Goal: Task Accomplishment & Management: Use online tool/utility

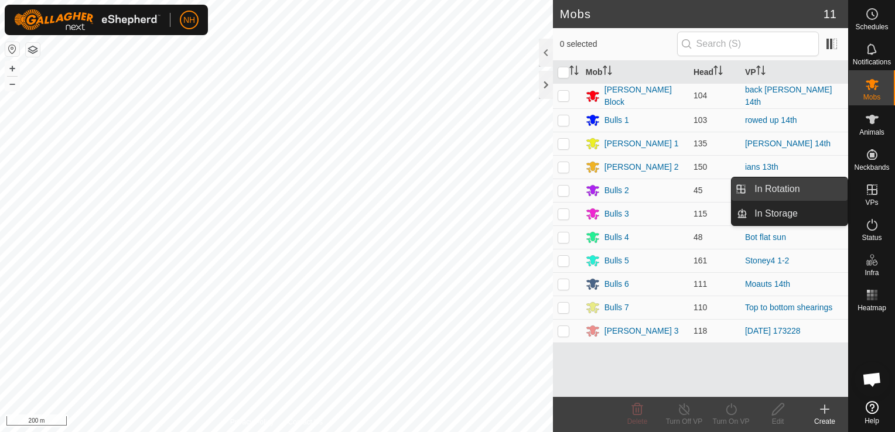
click at [790, 187] on link "In Rotation" at bounding box center [797, 188] width 100 height 23
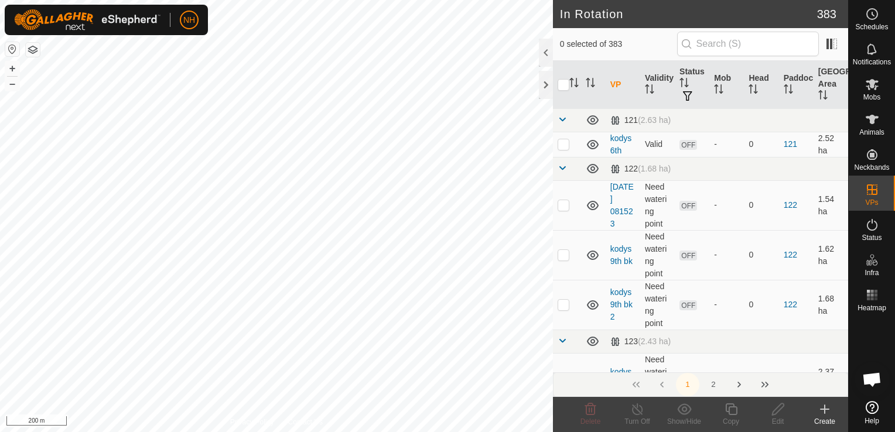
click at [825, 408] on icon at bounding box center [825, 409] width 14 height 14
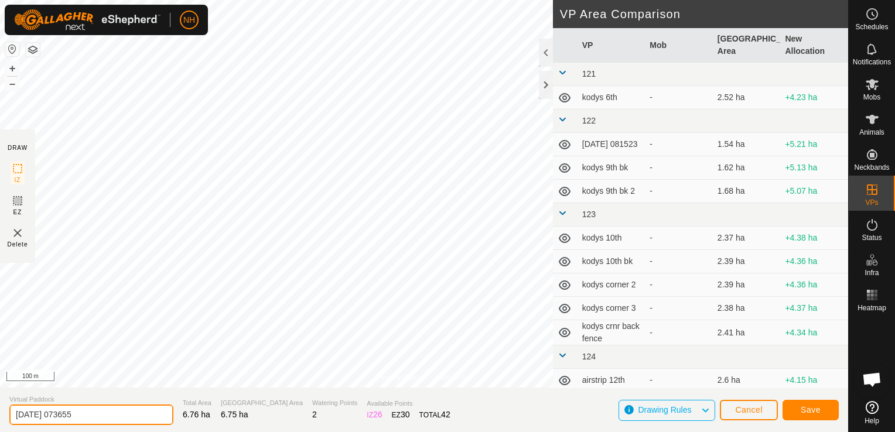
click at [115, 419] on input "[DATE] 073655" at bounding box center [91, 415] width 164 height 21
type input "2"
type input "[PERSON_NAME] 15th"
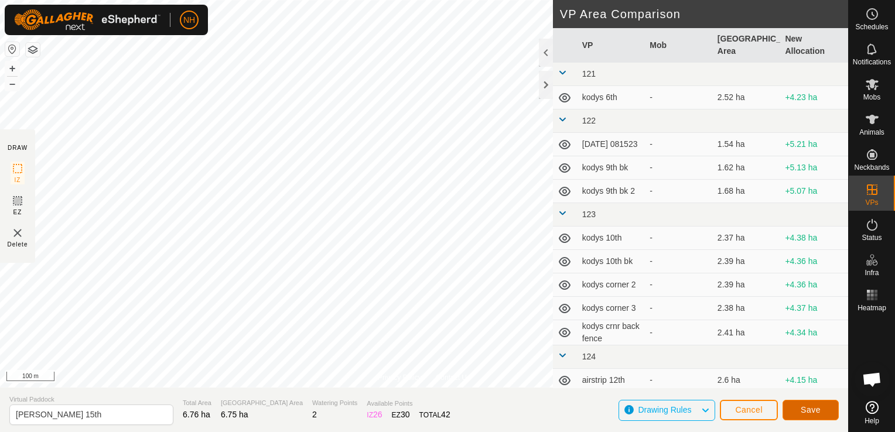
click at [816, 409] on span "Save" at bounding box center [811, 409] width 20 height 9
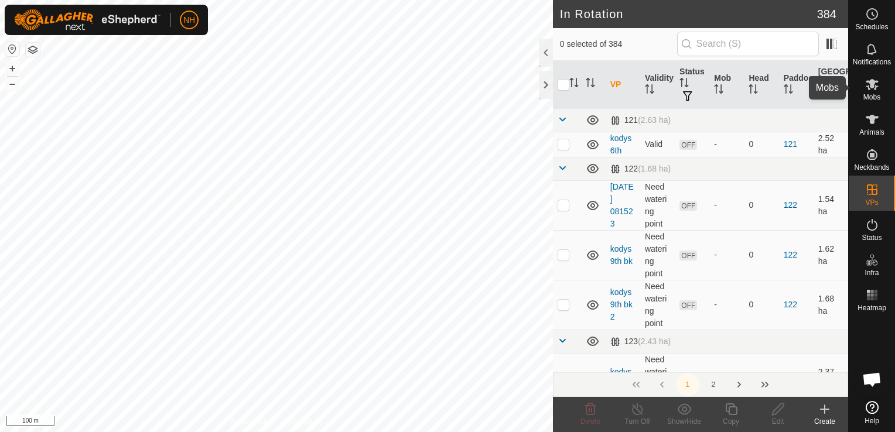
click at [869, 90] on icon at bounding box center [872, 84] width 14 height 14
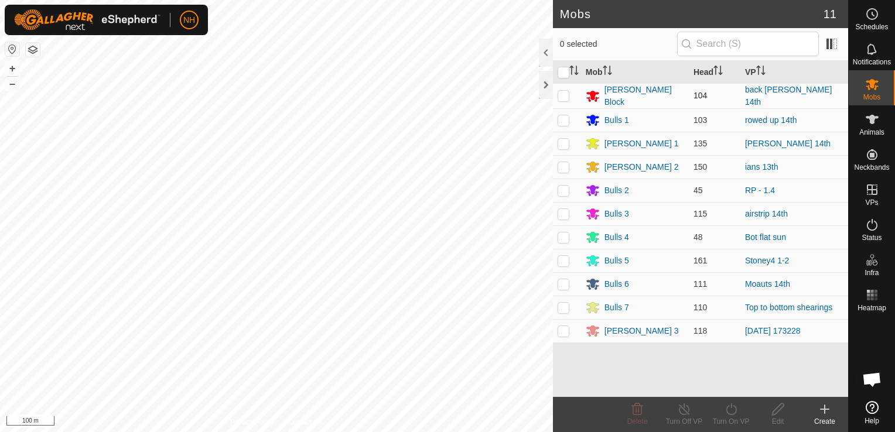
click at [564, 94] on p-checkbox at bounding box center [564, 95] width 12 height 9
checkbox input "true"
click at [727, 413] on icon at bounding box center [731, 410] width 11 height 12
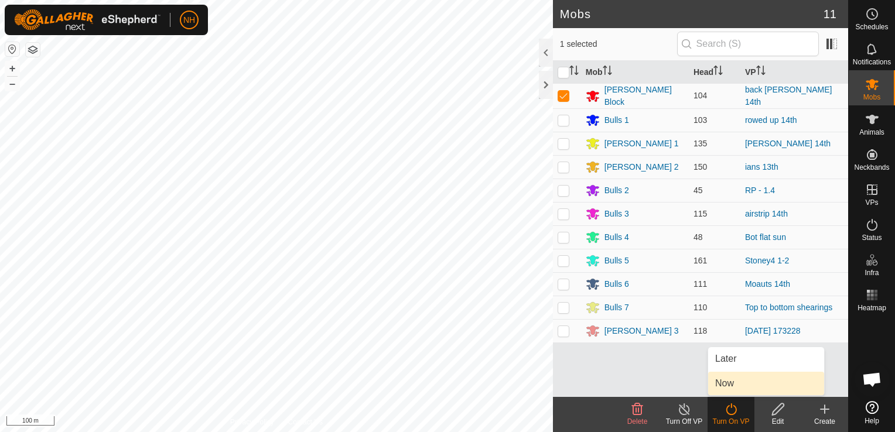
click at [722, 380] on link "Now" at bounding box center [766, 383] width 116 height 23
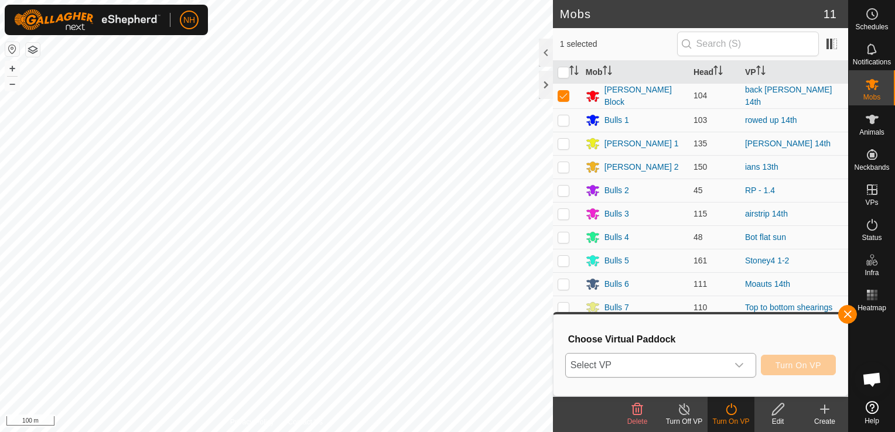
click at [668, 360] on span "Select VP" at bounding box center [647, 365] width 162 height 23
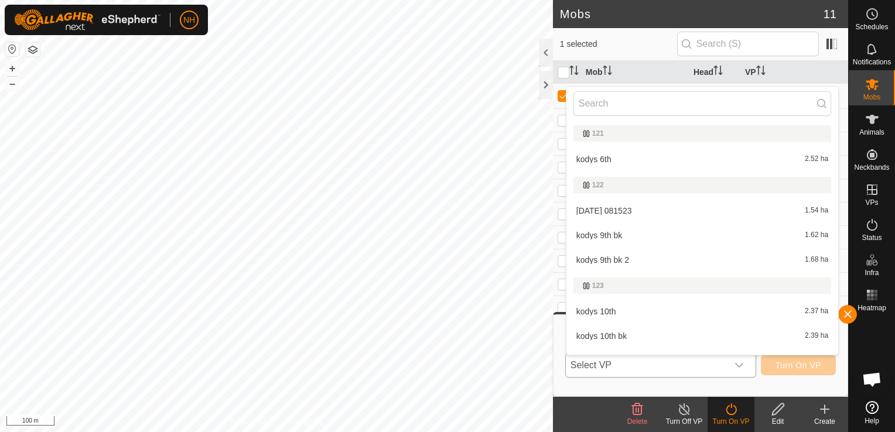
type input "m"
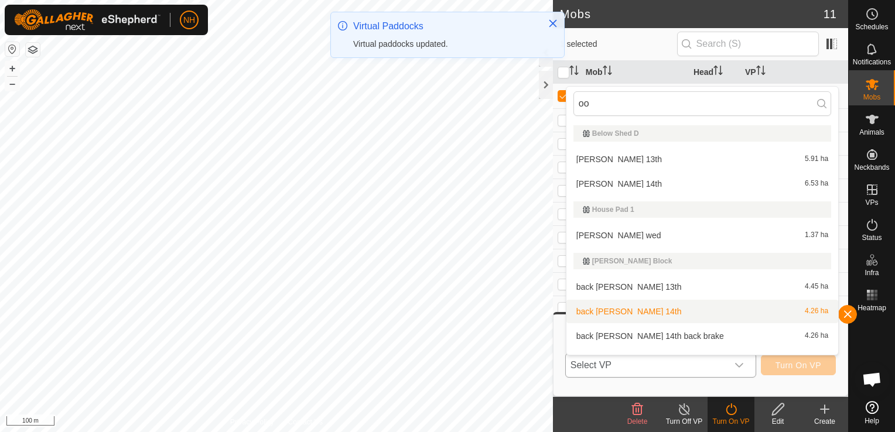
scroll to position [18, 0]
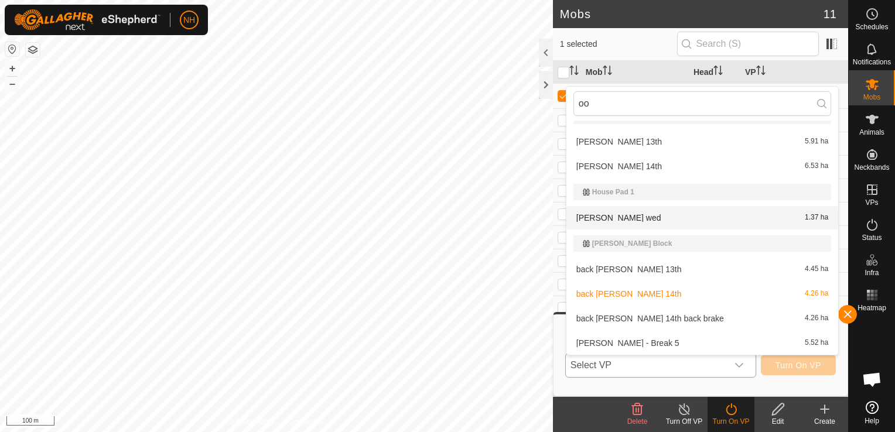
type input "o"
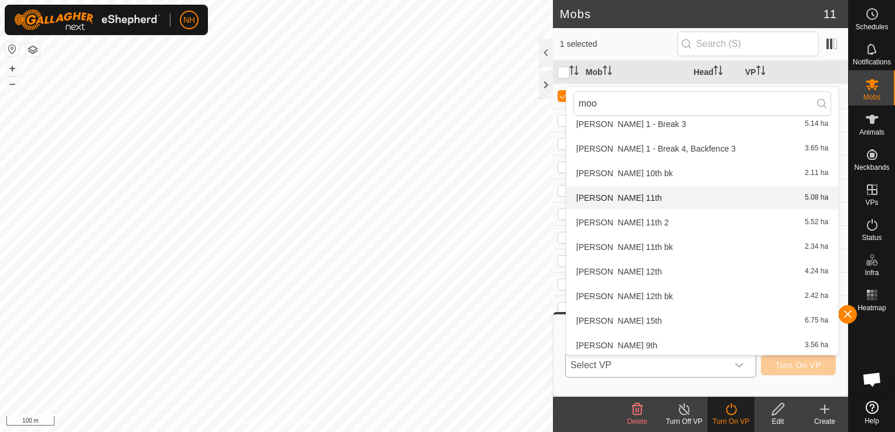
scroll to position [293, 0]
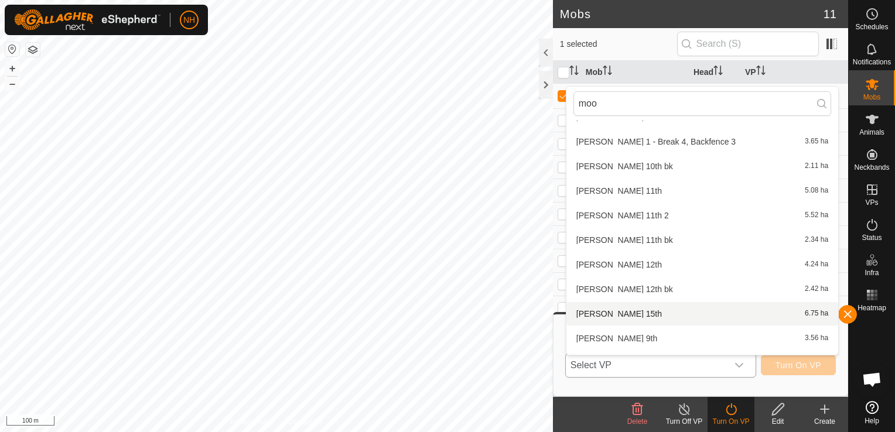
type input "moo"
click at [607, 317] on li "[PERSON_NAME] 15th 6.75 ha" at bounding box center [702, 313] width 272 height 23
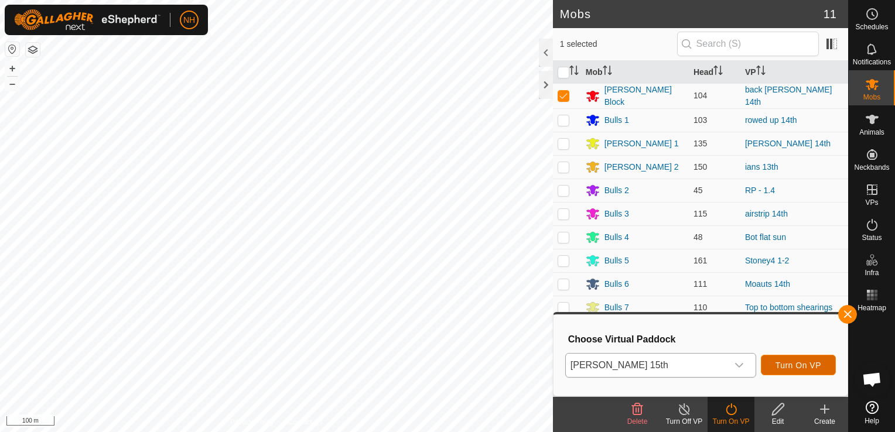
click at [781, 363] on span "Turn On VP" at bounding box center [799, 365] width 46 height 9
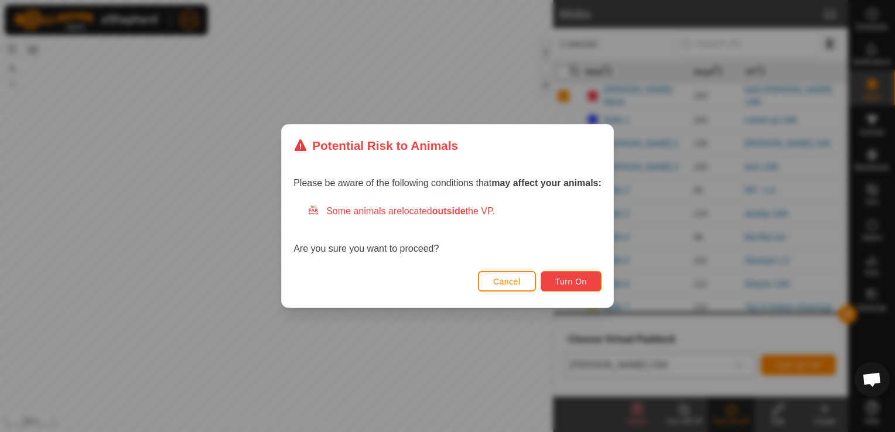
click at [574, 279] on span "Turn On" at bounding box center [571, 281] width 32 height 9
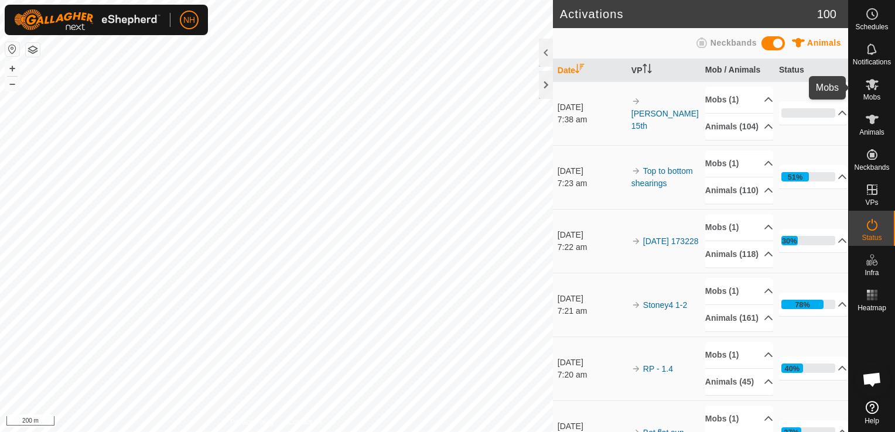
click at [876, 89] on icon at bounding box center [872, 84] width 13 height 11
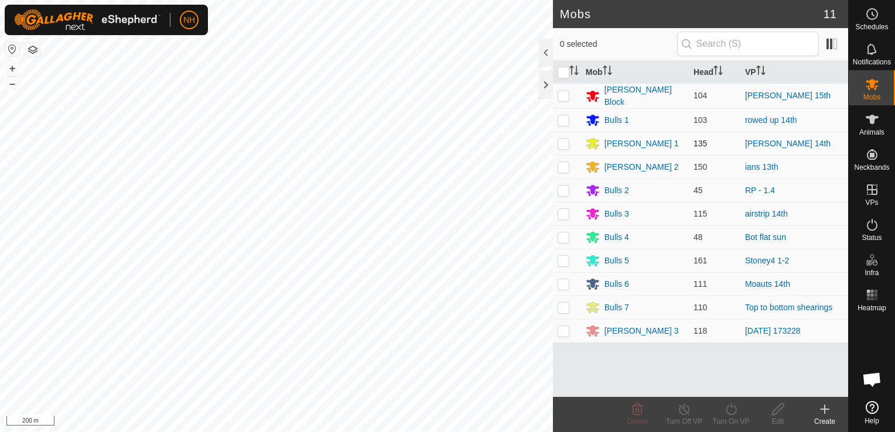
click at [564, 142] on p-checkbox at bounding box center [564, 143] width 12 height 9
checkbox input "true"
click at [729, 409] on icon at bounding box center [731, 409] width 15 height 14
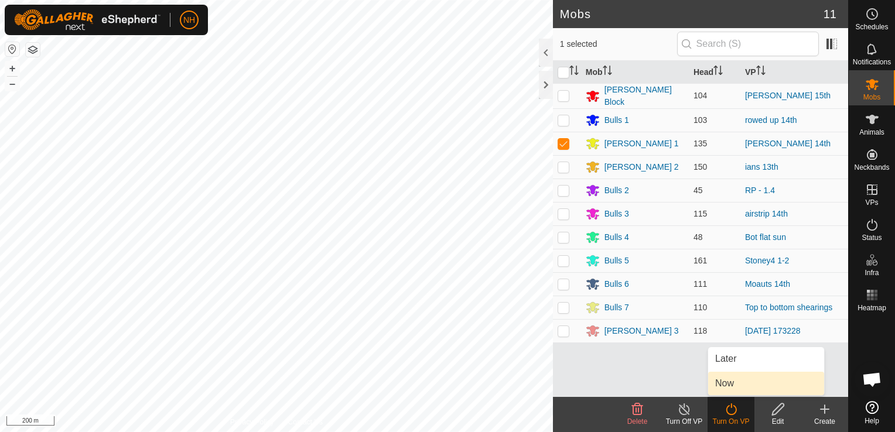
click at [732, 384] on link "Now" at bounding box center [766, 383] width 116 height 23
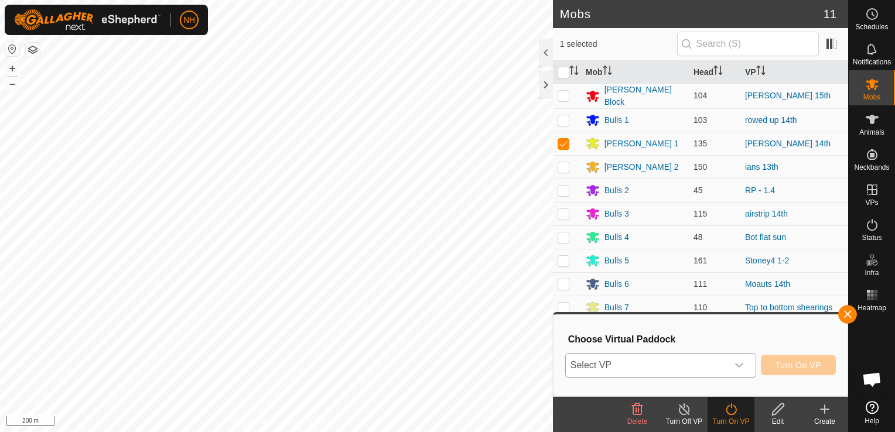
click at [695, 365] on span "Select VP" at bounding box center [647, 365] width 162 height 23
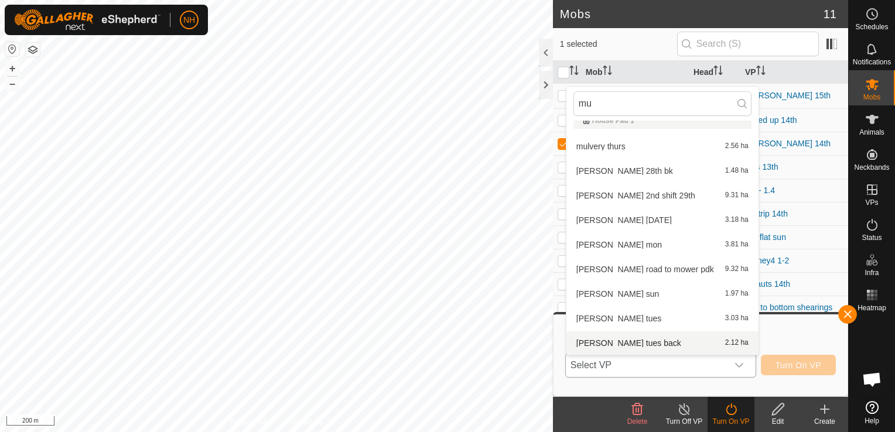
scroll to position [465, 0]
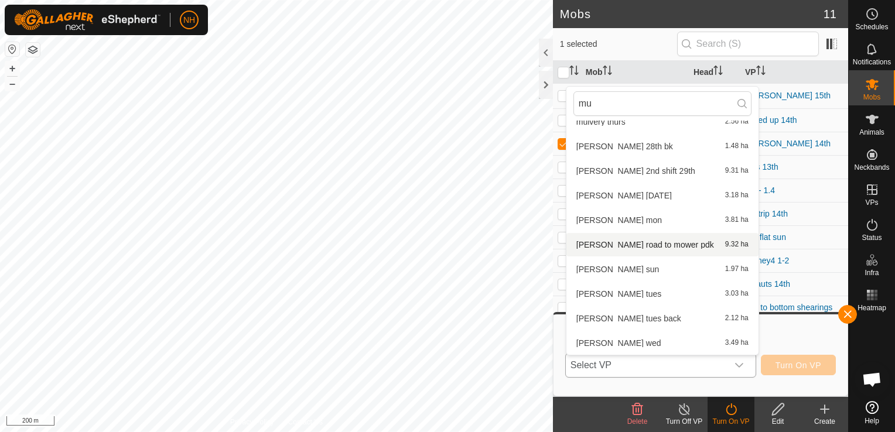
type input "mu"
click at [641, 240] on li "[PERSON_NAME] road to mower pdk 9.32 ha" at bounding box center [662, 244] width 192 height 23
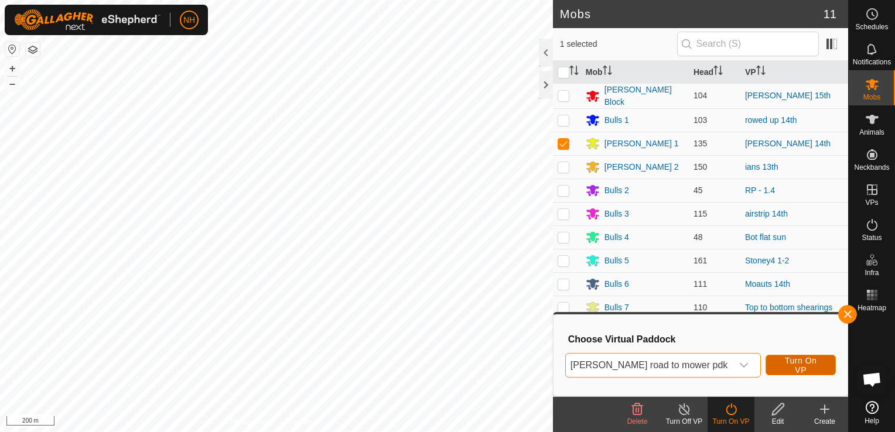
click at [805, 362] on span "Turn On VP" at bounding box center [800, 365] width 41 height 19
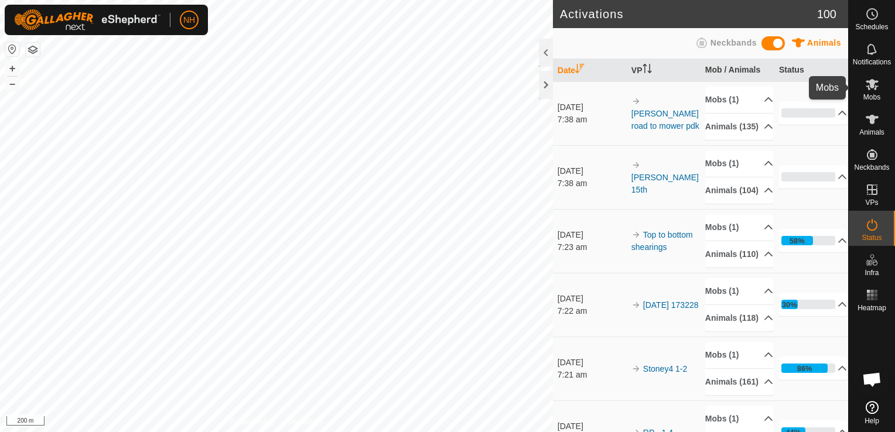
click at [873, 86] on icon at bounding box center [872, 84] width 13 height 11
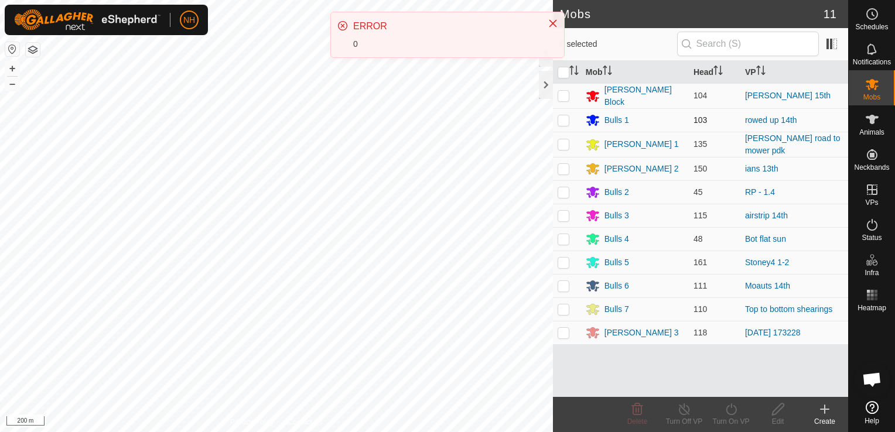
click at [565, 119] on p-checkbox at bounding box center [564, 119] width 12 height 9
checkbox input "true"
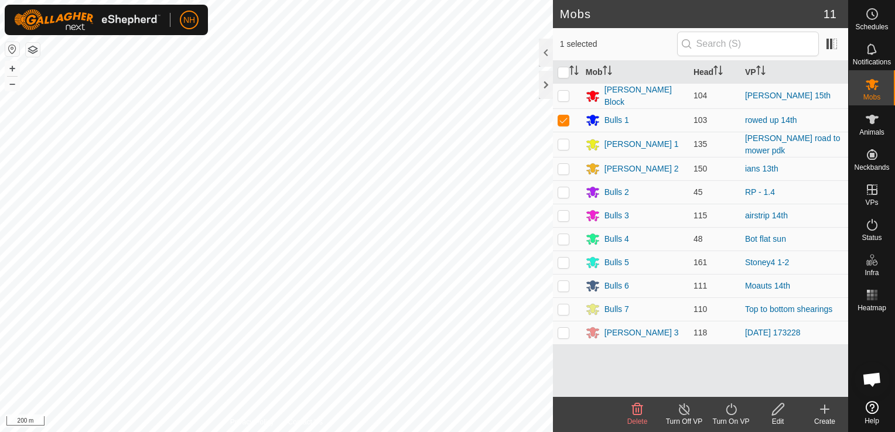
click at [726, 408] on icon at bounding box center [731, 410] width 11 height 12
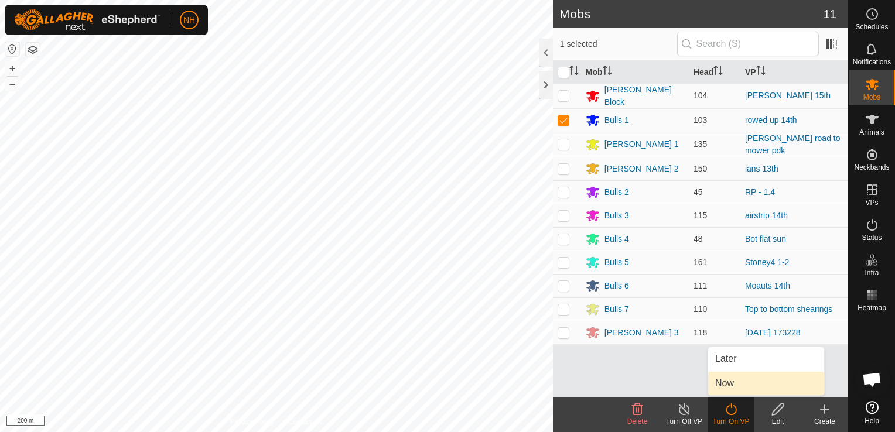
click at [730, 384] on link "Now" at bounding box center [766, 383] width 116 height 23
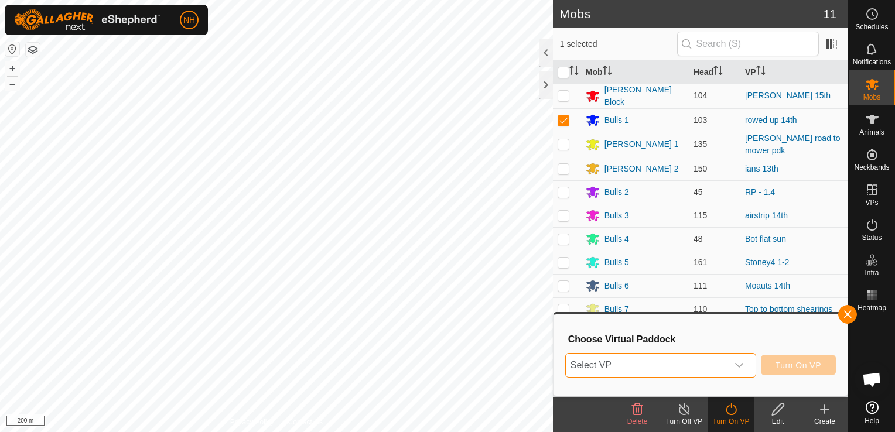
click at [696, 367] on span "Select VP" at bounding box center [647, 365] width 162 height 23
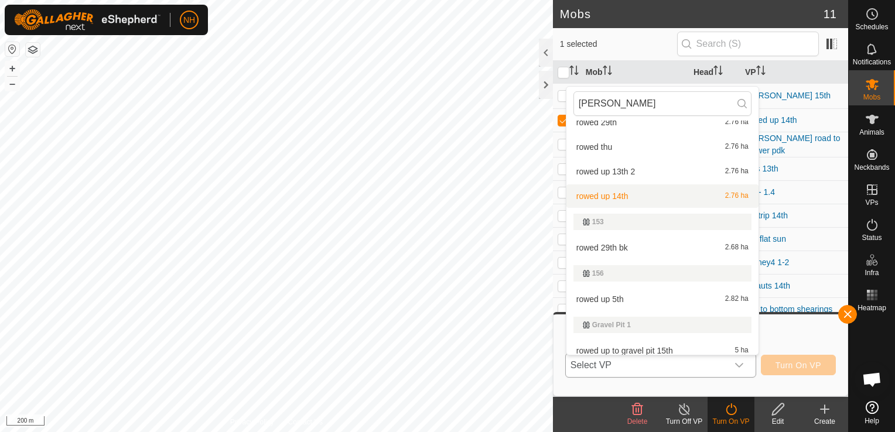
scroll to position [474, 0]
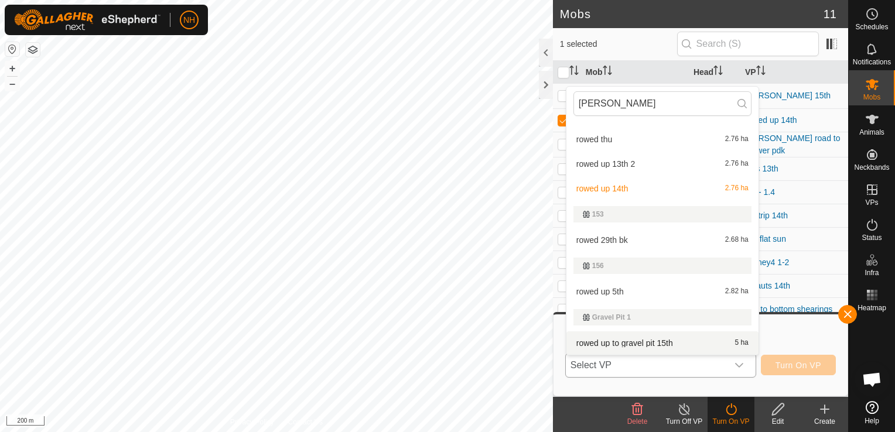
type input "[PERSON_NAME]"
click at [647, 341] on li "rowed up to gravel pit 15th 5 ha" at bounding box center [662, 343] width 192 height 23
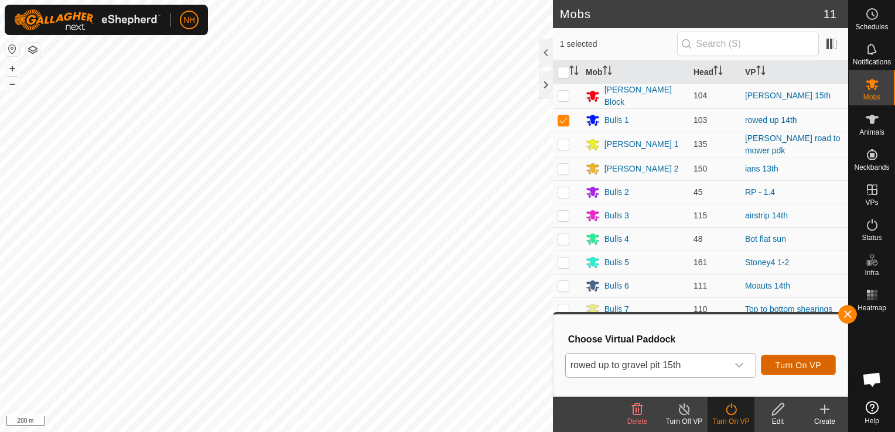
click at [787, 364] on span "Turn On VP" at bounding box center [799, 365] width 46 height 9
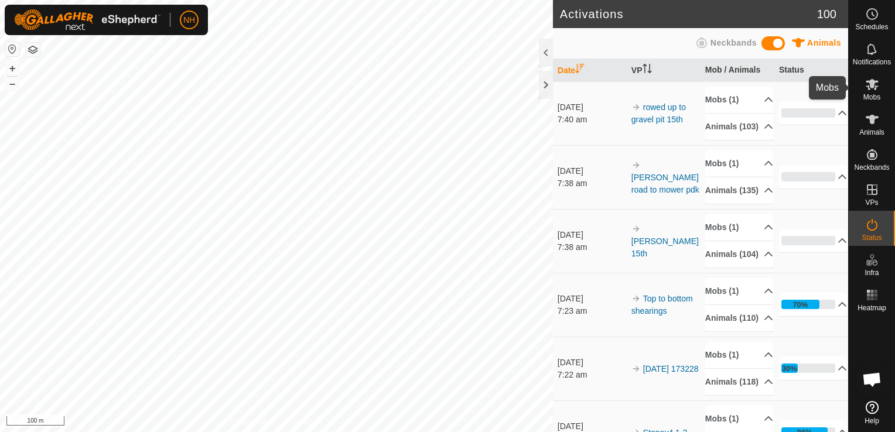
click at [872, 88] on icon at bounding box center [872, 84] width 14 height 14
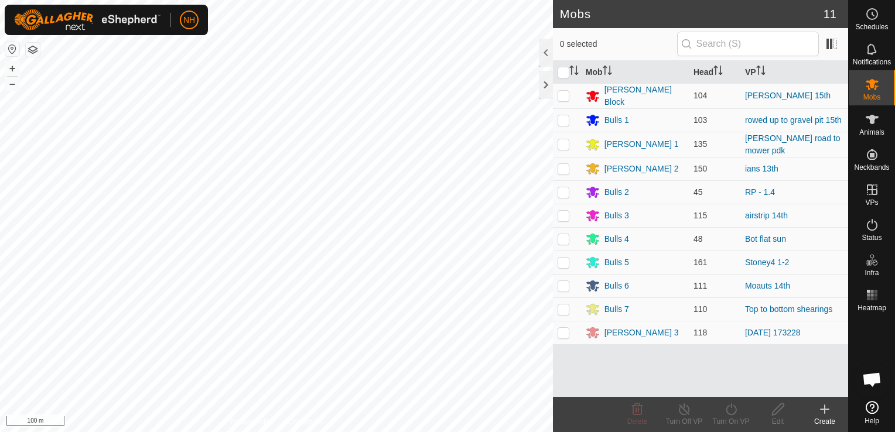
click at [564, 282] on p-checkbox at bounding box center [564, 285] width 12 height 9
checkbox input "true"
click at [730, 411] on icon at bounding box center [731, 409] width 15 height 14
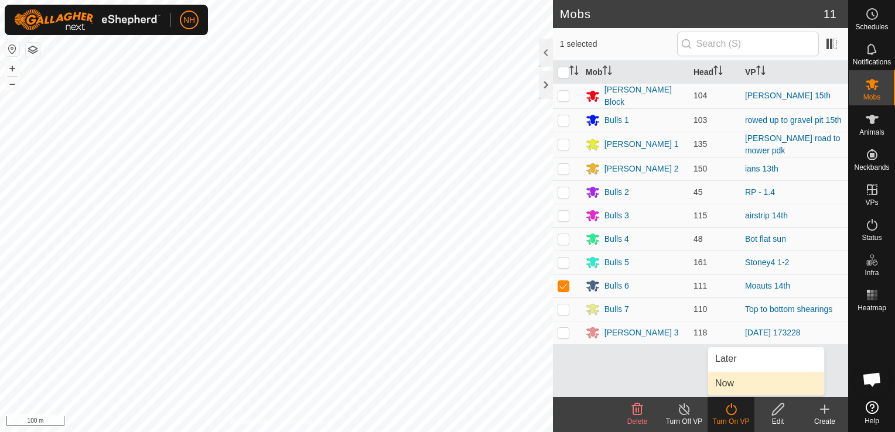
click at [727, 385] on link "Now" at bounding box center [766, 383] width 116 height 23
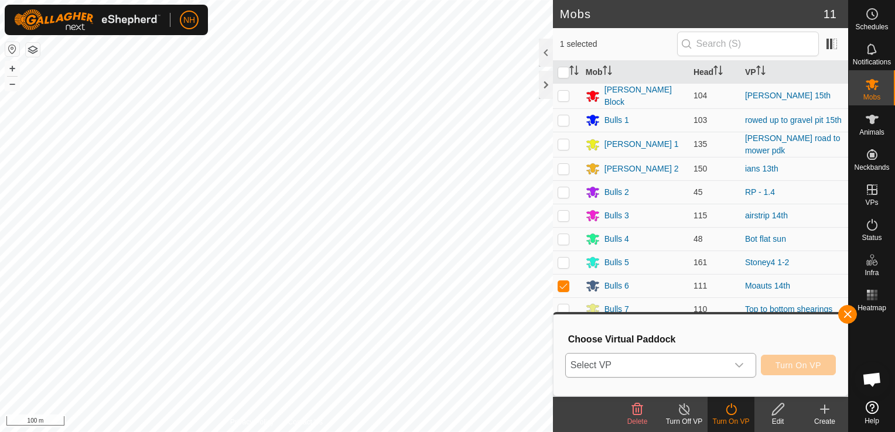
click at [664, 368] on span "Select VP" at bounding box center [647, 365] width 162 height 23
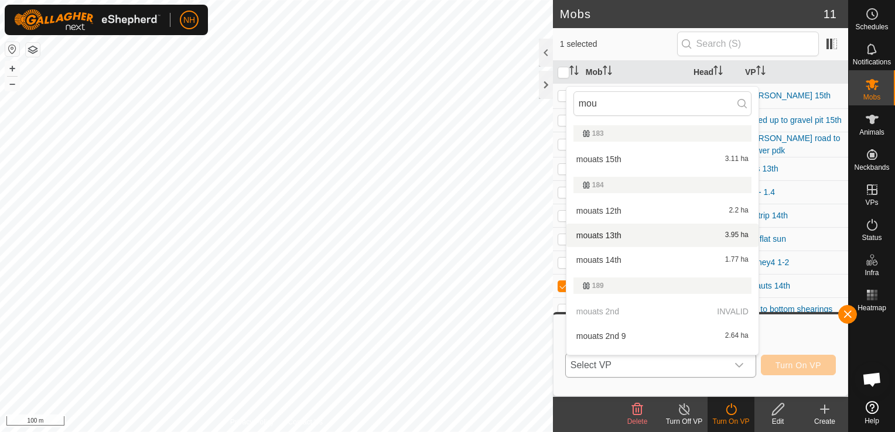
scroll to position [18, 0]
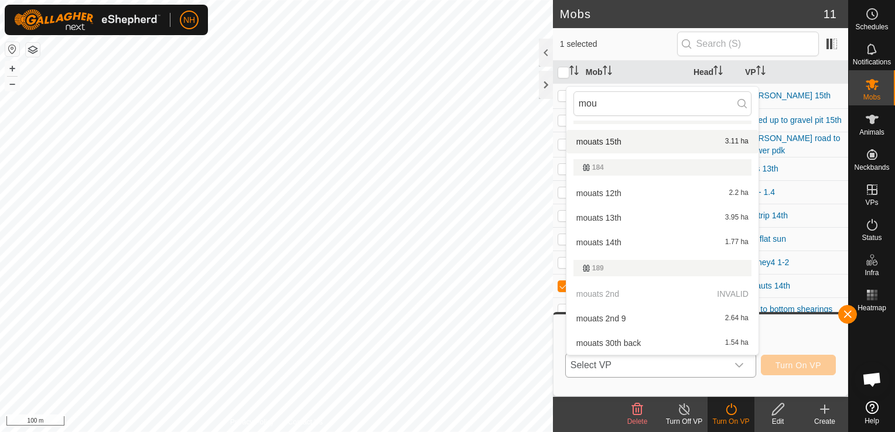
type input "mou"
click at [617, 136] on li "mouats 15th 3.11 ha" at bounding box center [662, 141] width 192 height 23
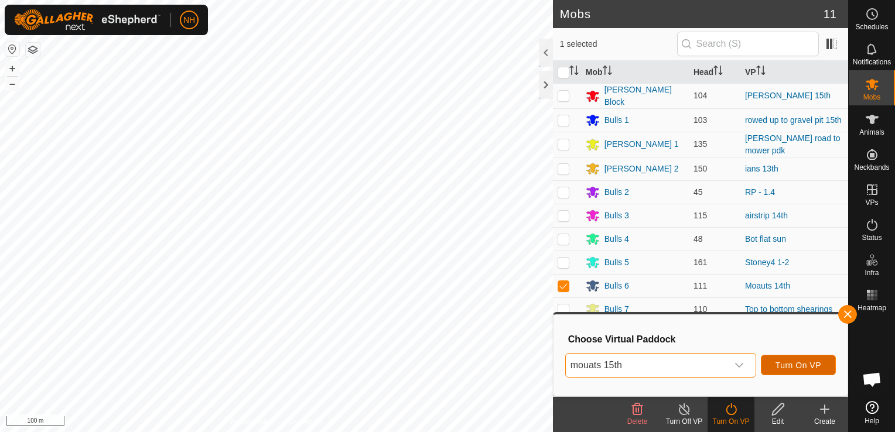
click at [793, 364] on span "Turn On VP" at bounding box center [799, 365] width 46 height 9
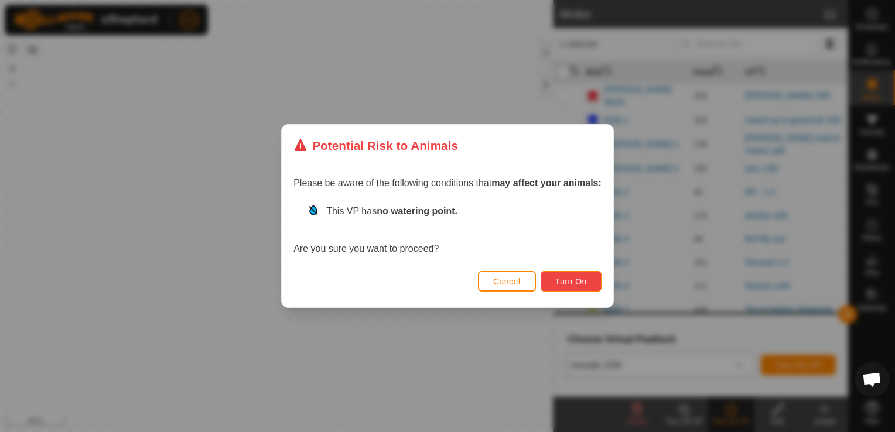
click at [584, 282] on span "Turn On" at bounding box center [571, 281] width 32 height 9
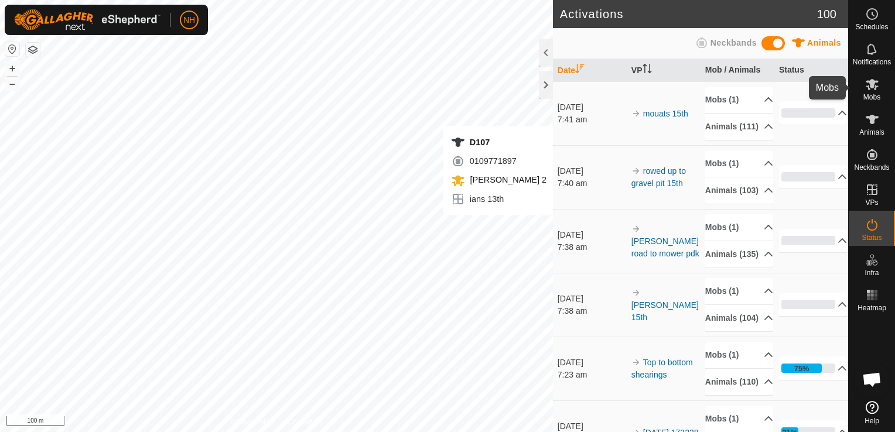
click at [873, 95] on span "Mobs" at bounding box center [871, 97] width 17 height 7
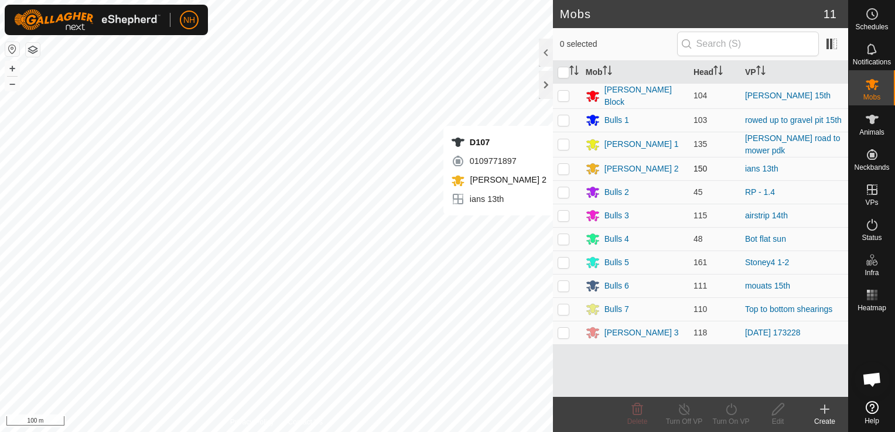
click at [566, 165] on p-checkbox at bounding box center [564, 168] width 12 height 9
checkbox input "true"
click at [729, 415] on icon at bounding box center [731, 410] width 11 height 12
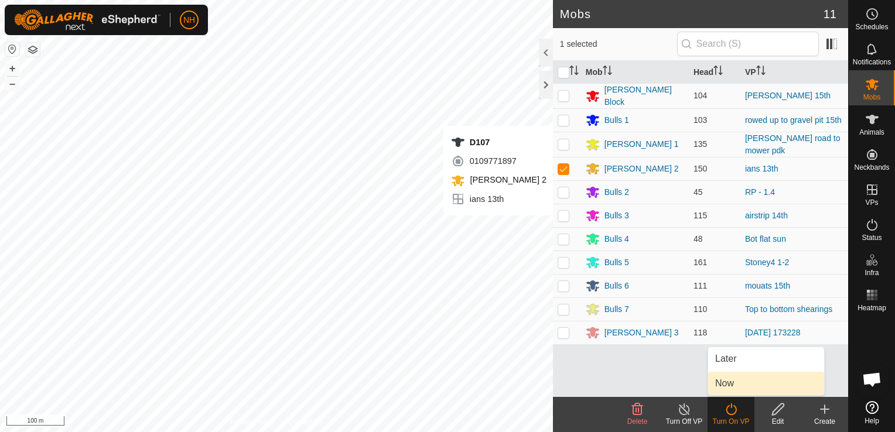
click at [733, 385] on link "Now" at bounding box center [766, 383] width 116 height 23
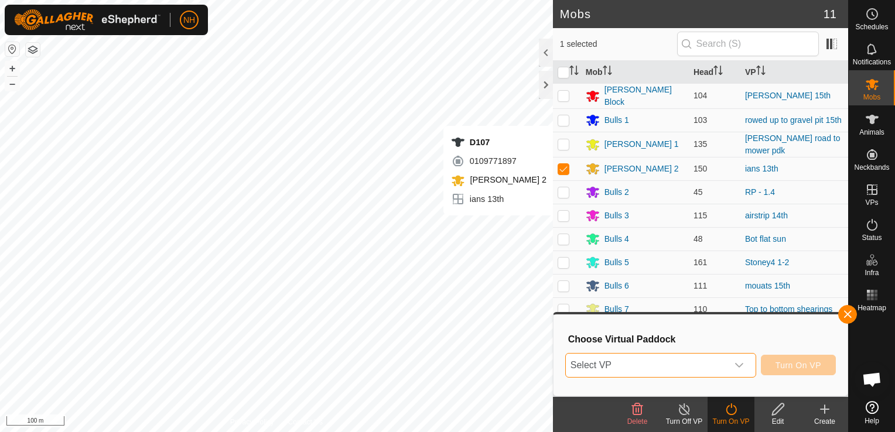
click at [667, 364] on span "Select VP" at bounding box center [647, 365] width 162 height 23
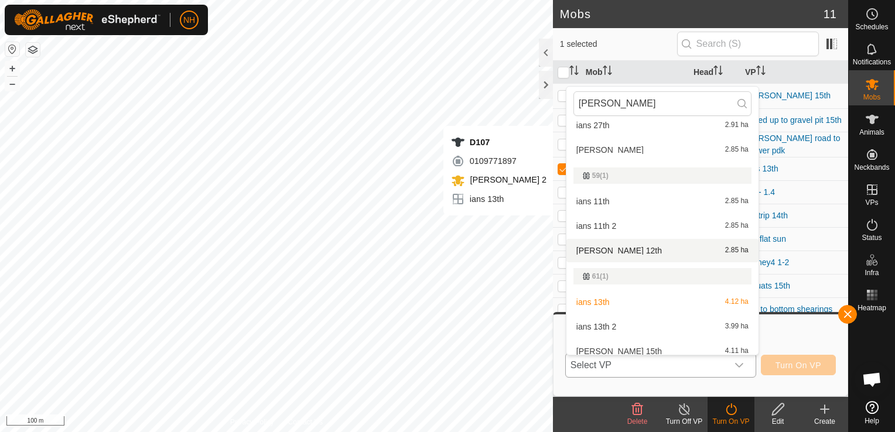
scroll to position [720, 0]
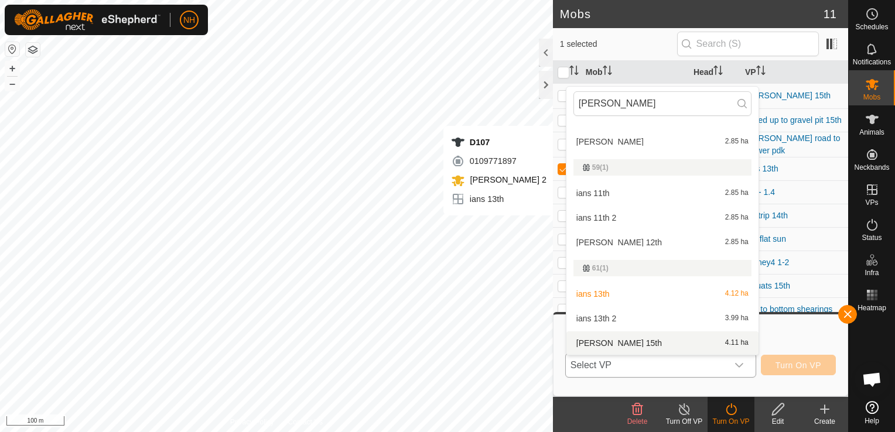
type input "[PERSON_NAME]"
click at [612, 341] on div "[PERSON_NAME] 15th 4.11 ha" at bounding box center [662, 343] width 178 height 14
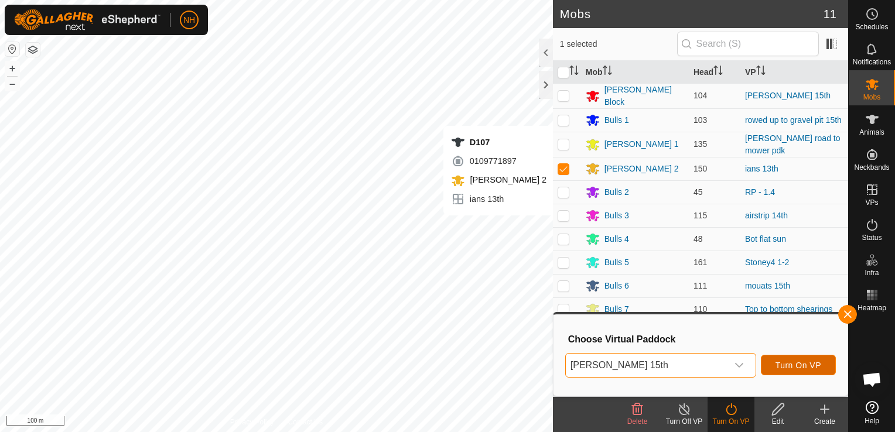
click at [789, 364] on span "Turn On VP" at bounding box center [799, 365] width 46 height 9
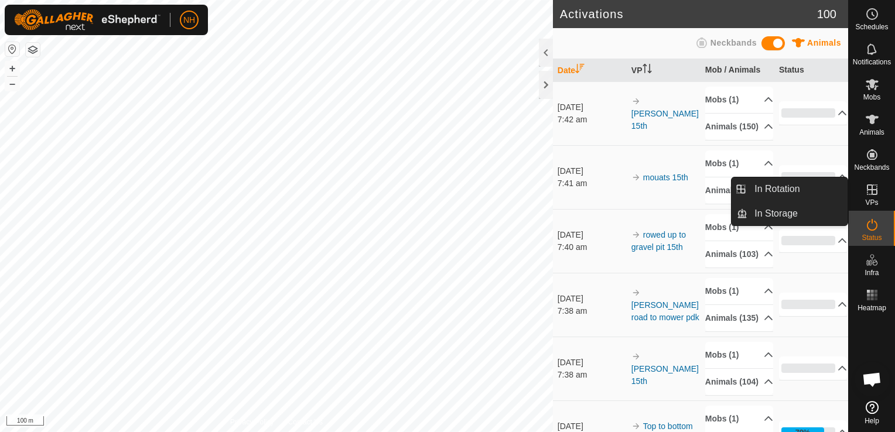
drag, startPoint x: 853, startPoint y: 210, endPoint x: 871, endPoint y: 193, distance: 24.9
click at [796, 186] on span "In Rotation" at bounding box center [776, 189] width 45 height 14
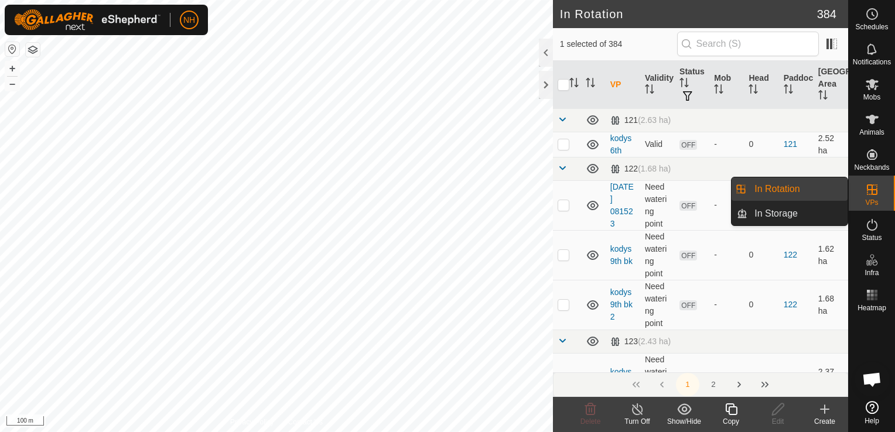
click at [825, 412] on icon at bounding box center [825, 409] width 0 height 8
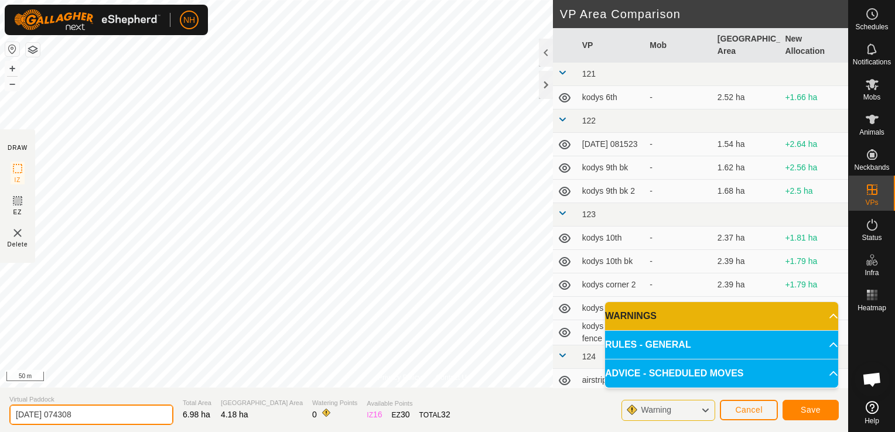
click at [124, 414] on input "2025-09-15 074308" at bounding box center [91, 415] width 164 height 21
type input "2"
type input "airsrip 15th"
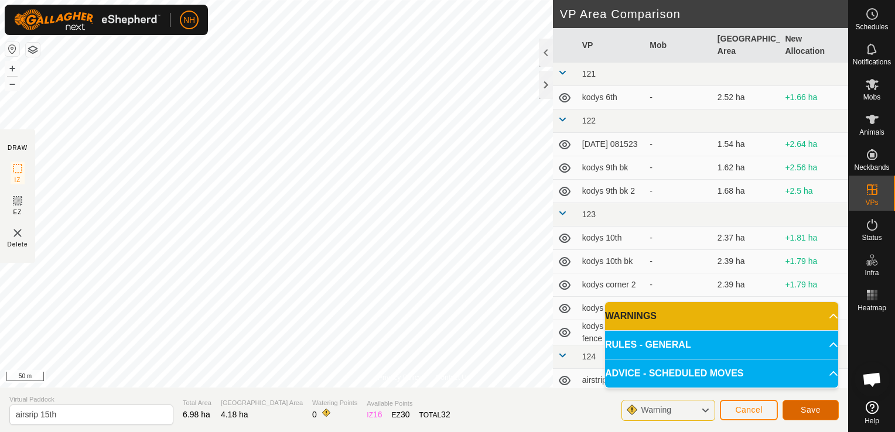
click at [805, 407] on span "Save" at bounding box center [811, 409] width 20 height 9
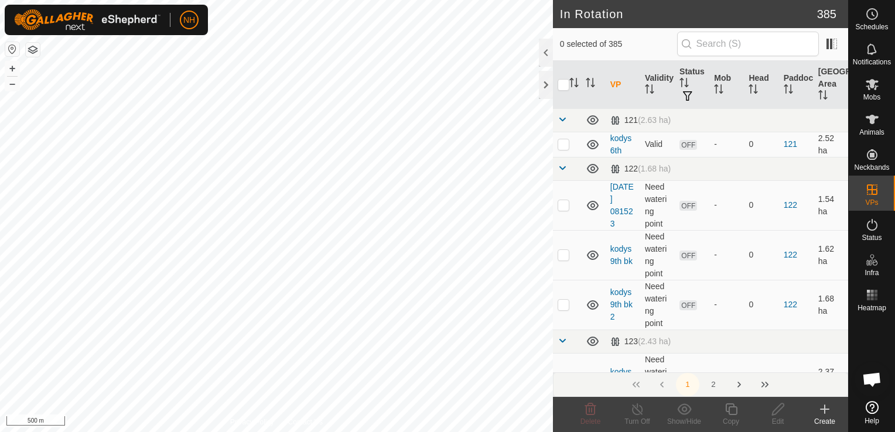
click at [820, 412] on icon at bounding box center [825, 409] width 14 height 14
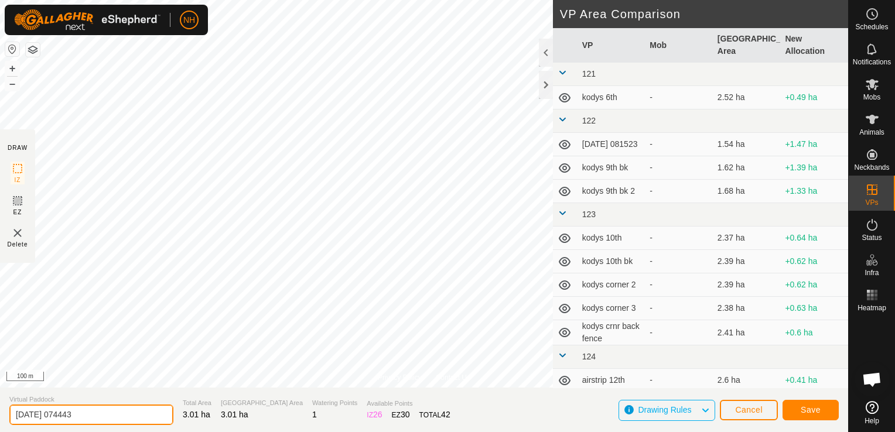
click at [130, 415] on input "2025-09-15 074443" at bounding box center [91, 415] width 164 height 21
type input "2"
type input "moores 15th bk"
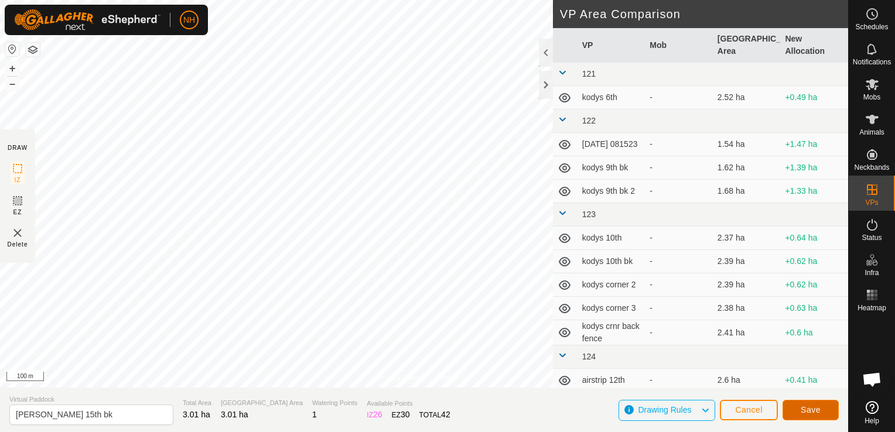
click at [808, 411] on span "Save" at bounding box center [811, 409] width 20 height 9
